Goal: Transaction & Acquisition: Obtain resource

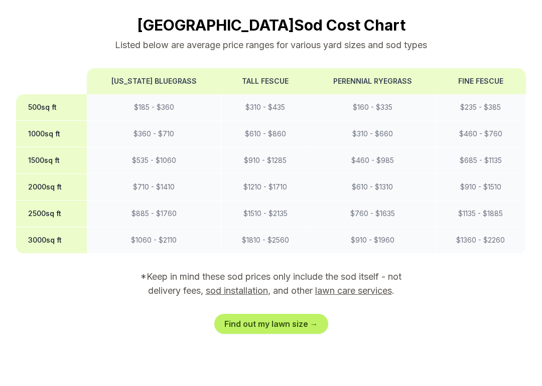
scroll to position [905, 0]
click at [239, 285] on link "sod installation" at bounding box center [237, 290] width 62 height 11
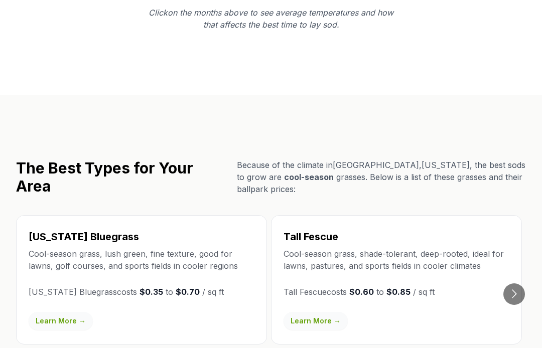
scroll to position [1695, 0]
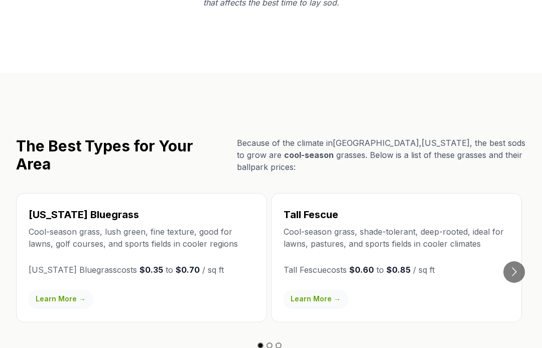
click at [308, 290] on link "Learn More →" at bounding box center [315, 299] width 64 height 18
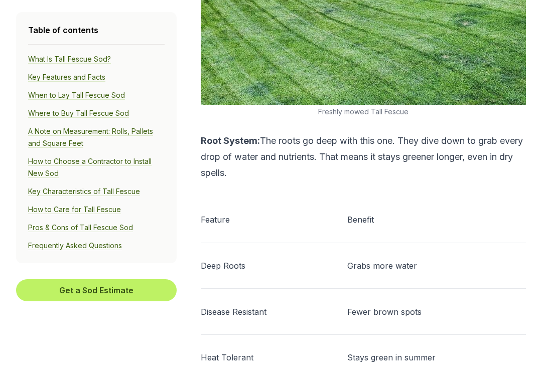
scroll to position [1465, 0]
click at [84, 284] on button "Get a Sod Estimate" at bounding box center [96, 290] width 161 height 22
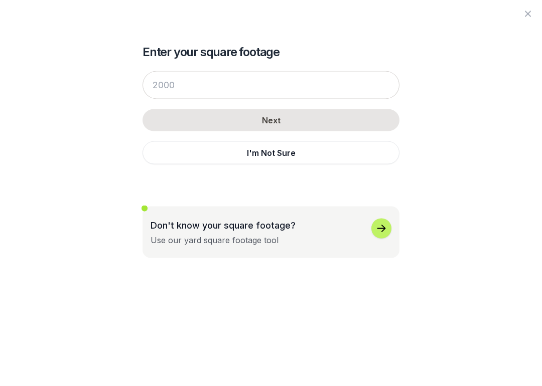
scroll to position [1466, 0]
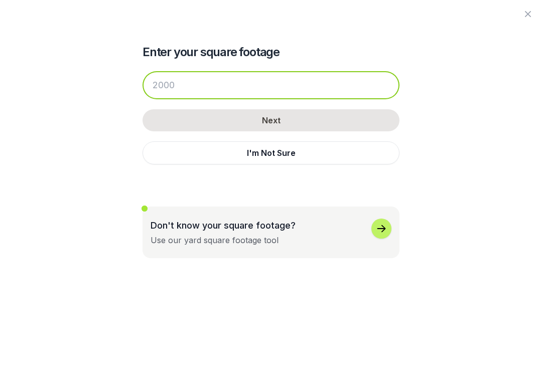
click at [161, 84] on input "number" at bounding box center [270, 85] width 257 height 28
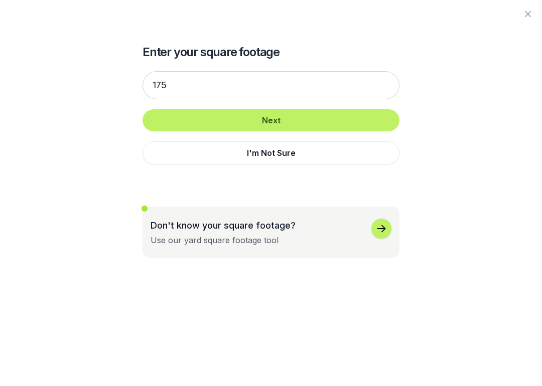
click at [244, 120] on button "Next" at bounding box center [270, 120] width 257 height 22
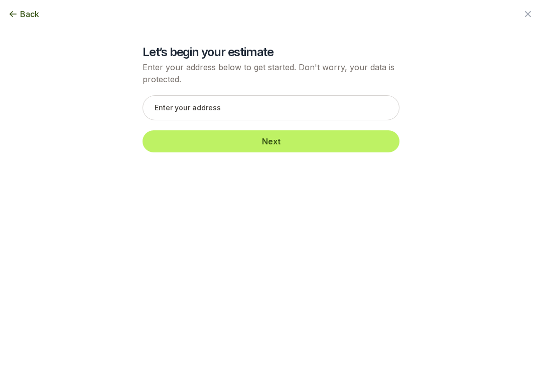
scroll to position [1466, 0]
click at [12, 20] on button "Back" at bounding box center [23, 14] width 31 height 12
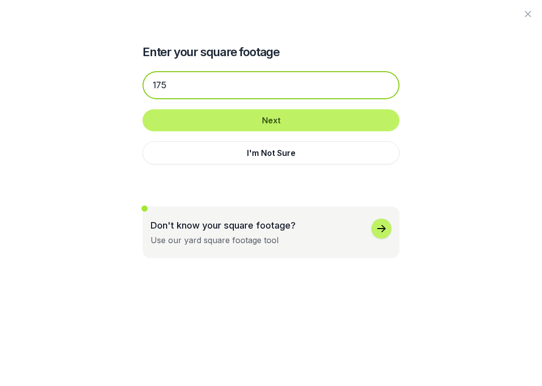
click at [179, 85] on input "175" at bounding box center [270, 85] width 257 height 28
type input "1"
